Goal: Find specific page/section: Find specific page/section

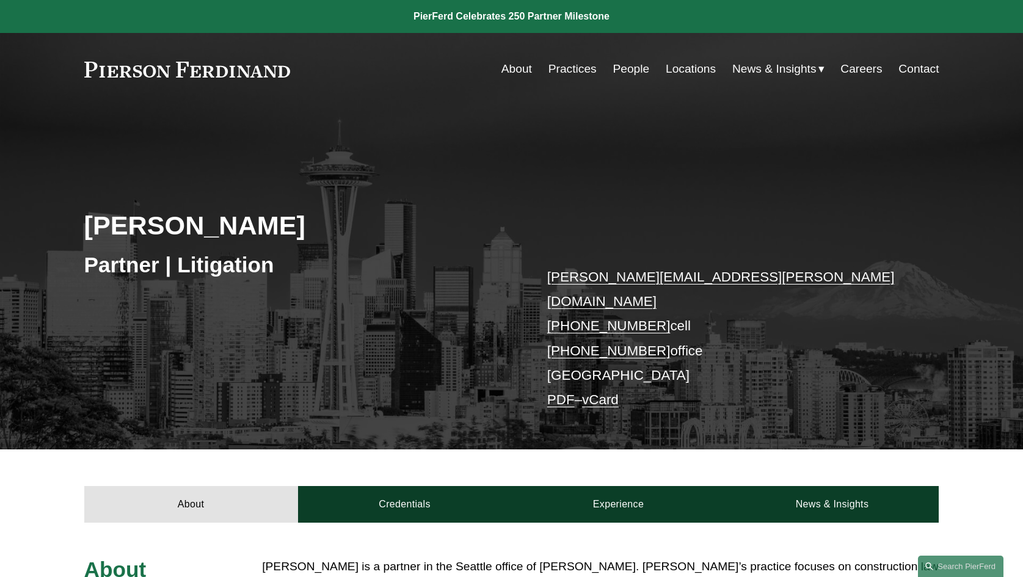
click at [636, 69] on link "People" at bounding box center [631, 68] width 37 height 23
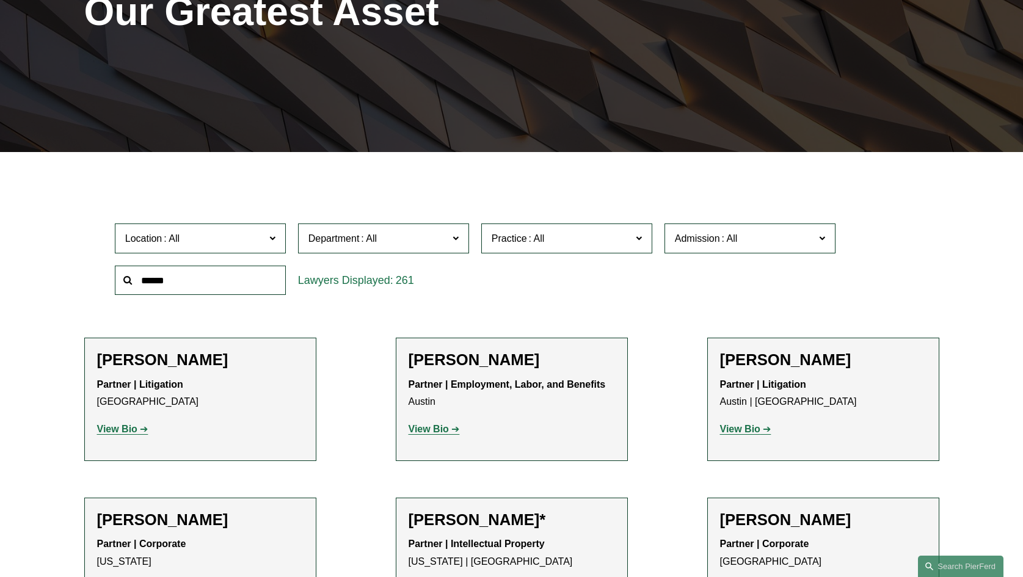
scroll to position [214, 0]
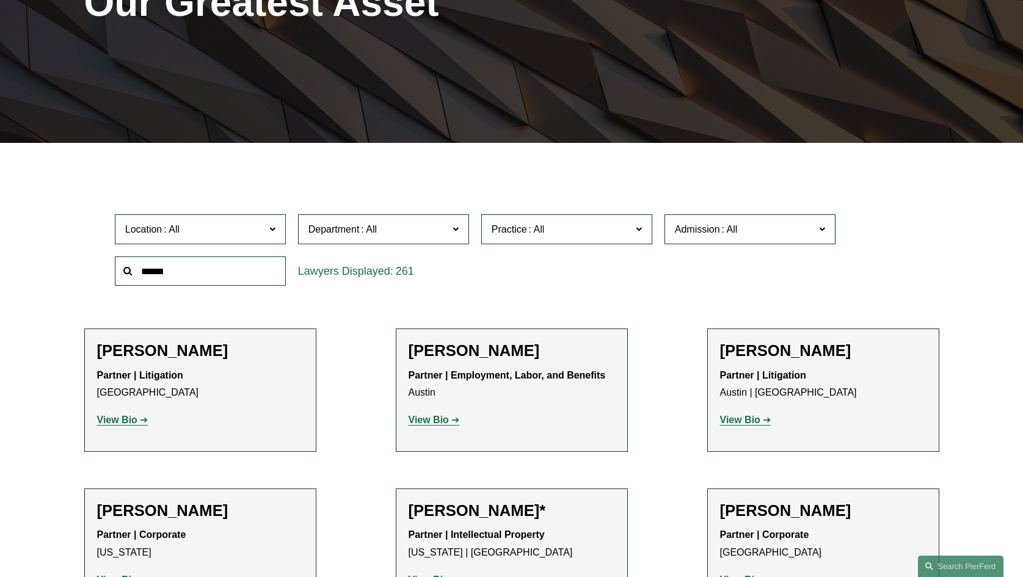
click at [232, 225] on span "Location" at bounding box center [195, 229] width 140 height 16
click at [0, 0] on link "[GEOGRAPHIC_DATA]" at bounding box center [0, 0] width 0 height 0
